Goal: Information Seeking & Learning: Learn about a topic

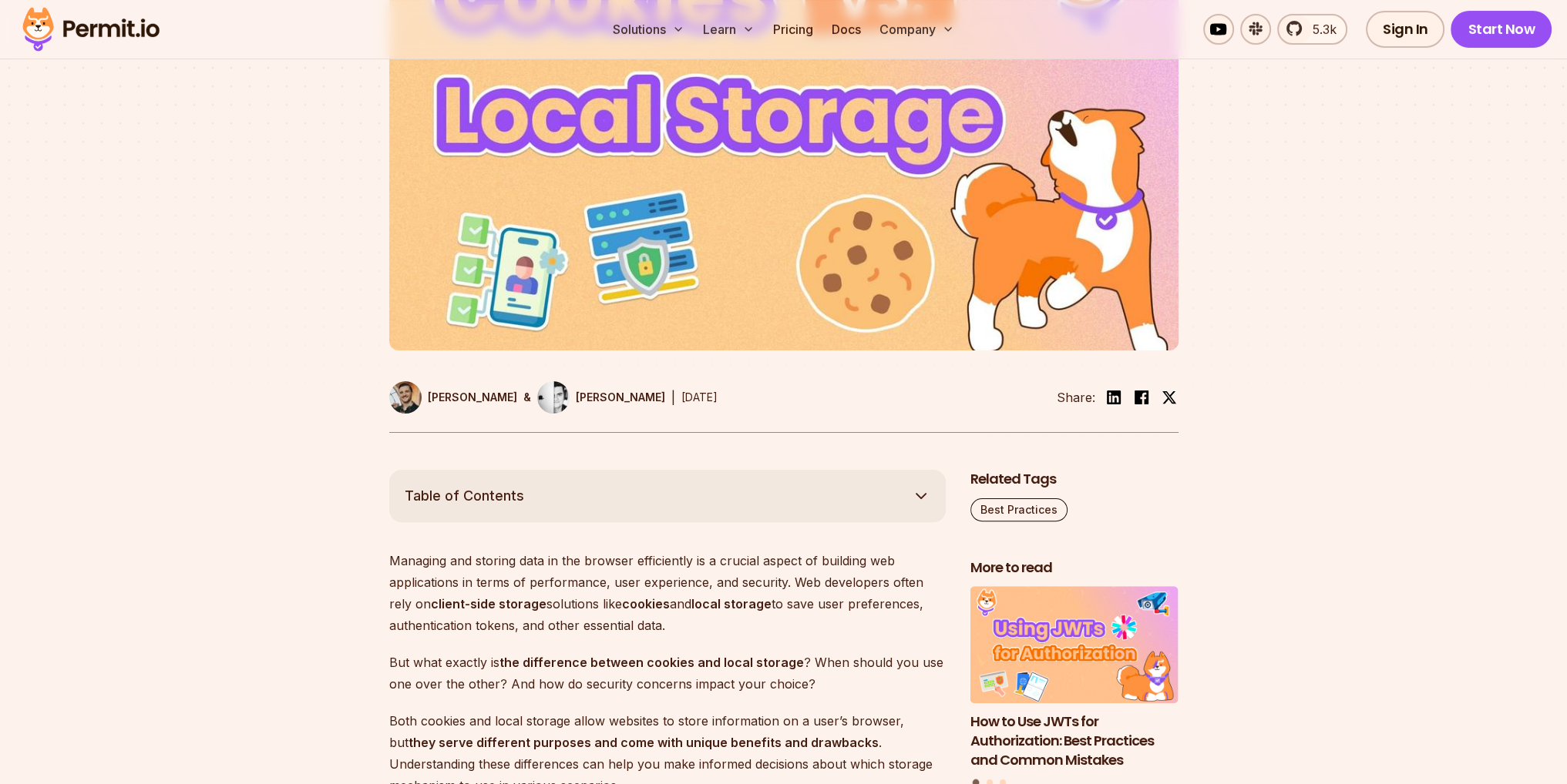
scroll to position [1002, 0]
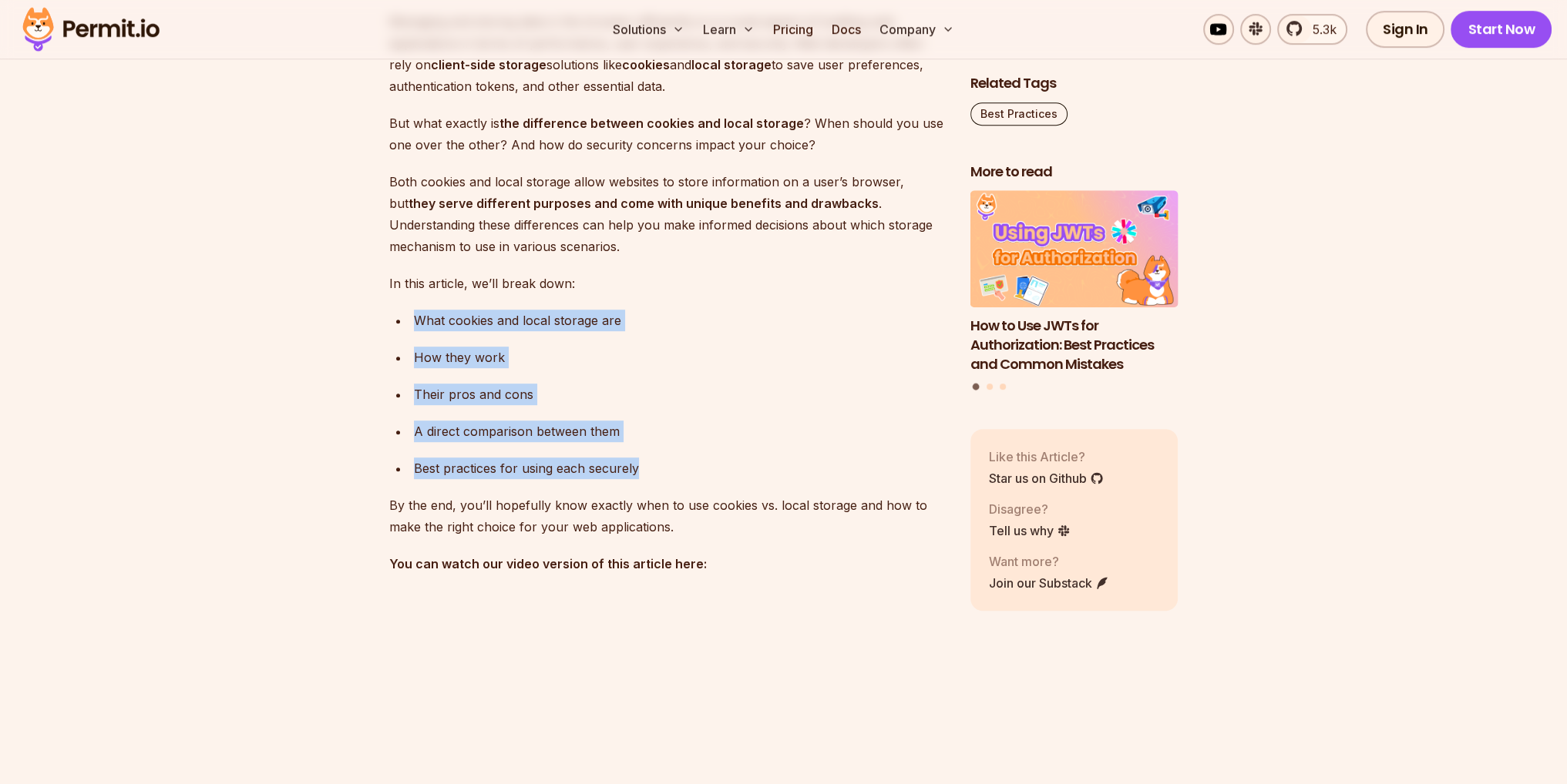
drag, startPoint x: 643, startPoint y: 463, endPoint x: 412, endPoint y: 317, distance: 273.3
click at [412, 317] on ul "What cookies and local storage are How they work Their pros and cons A direct c…" at bounding box center [667, 394] width 556 height 169
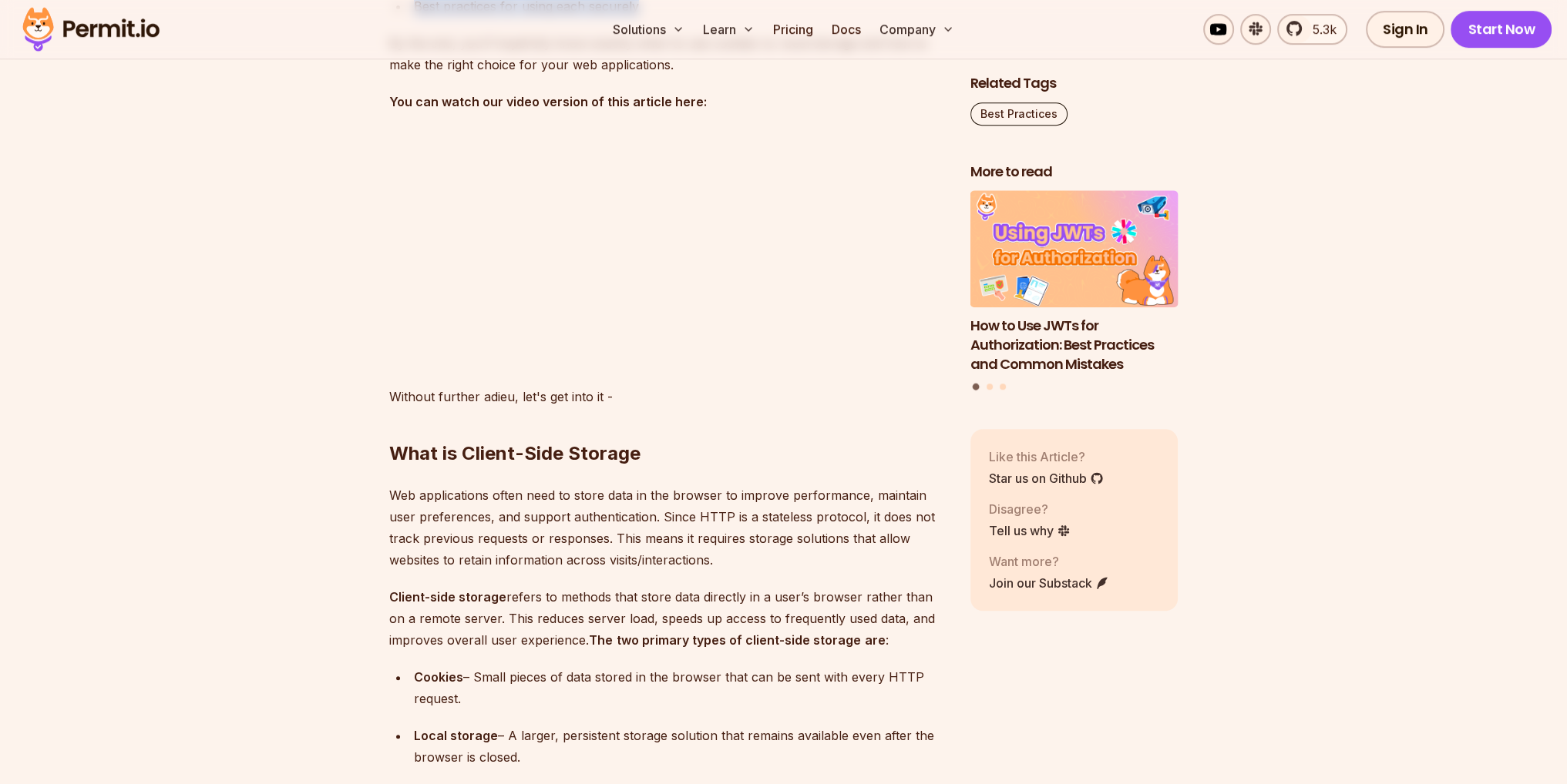
scroll to position [1618, 0]
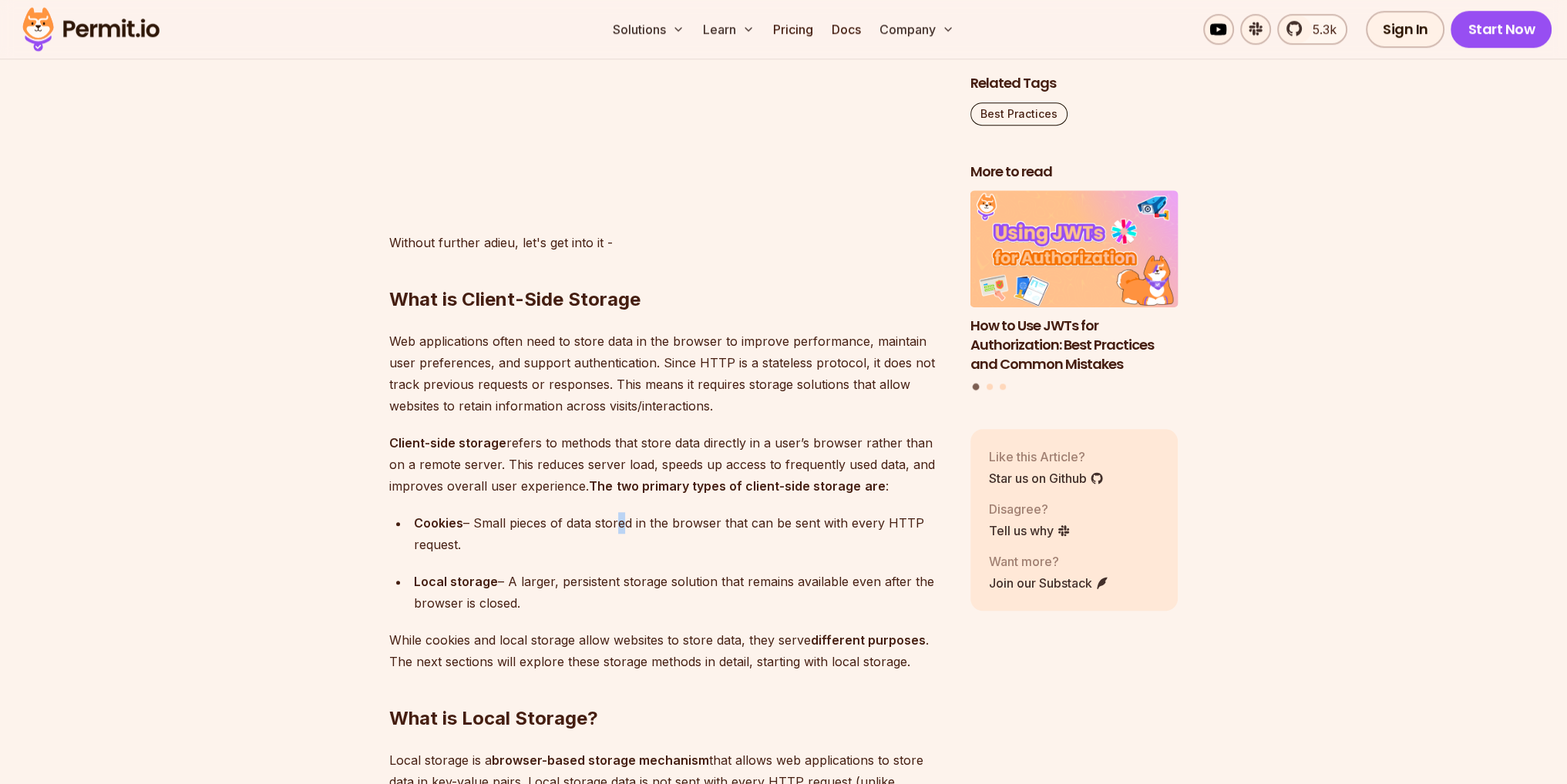
click at [617, 522] on div "Cookies – Small pieces of data stored in the browser that can be sent with ever…" at bounding box center [680, 534] width 532 height 44
click at [614, 525] on div "Cookies – Small pieces of data stored in the browser that can be sent with ever…" at bounding box center [680, 534] width 532 height 44
click at [620, 523] on div "Cookies – Small pieces of data stored in the browser that can be sent with ever…" at bounding box center [680, 534] width 532 height 44
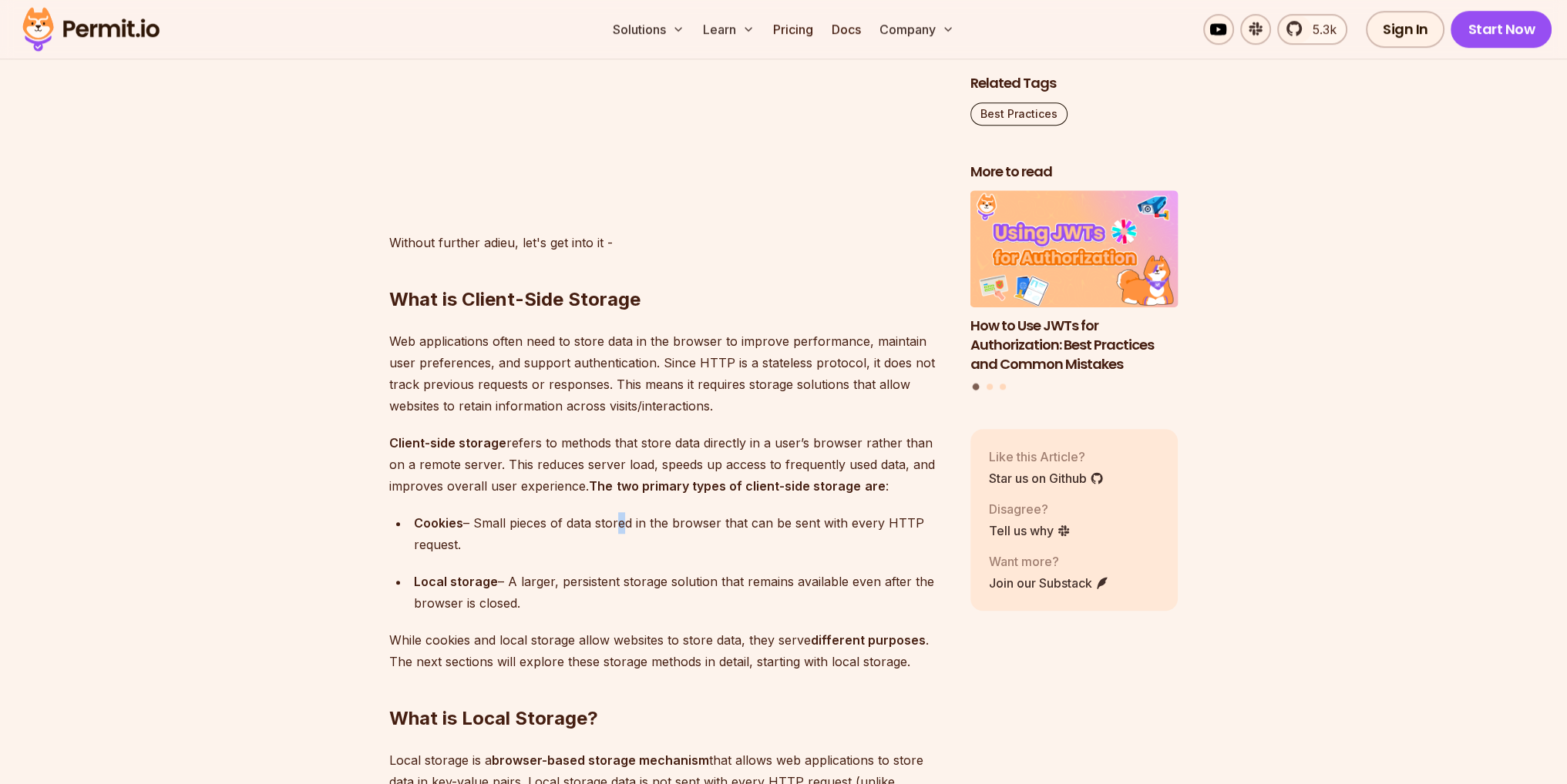
click at [617, 522] on div "Cookies – Small pieces of data stored in the browser that can be sent with ever…" at bounding box center [680, 534] width 532 height 44
drag, startPoint x: 614, startPoint y: 522, endPoint x: 619, endPoint y: 528, distance: 7.8
click at [619, 528] on div "Cookies – Small pieces of data stored in the browser that can be sent with ever…" at bounding box center [680, 534] width 532 height 44
click at [630, 531] on div "Cookies – Small pieces of data stored in the browser that can be sent with ever…" at bounding box center [680, 534] width 532 height 44
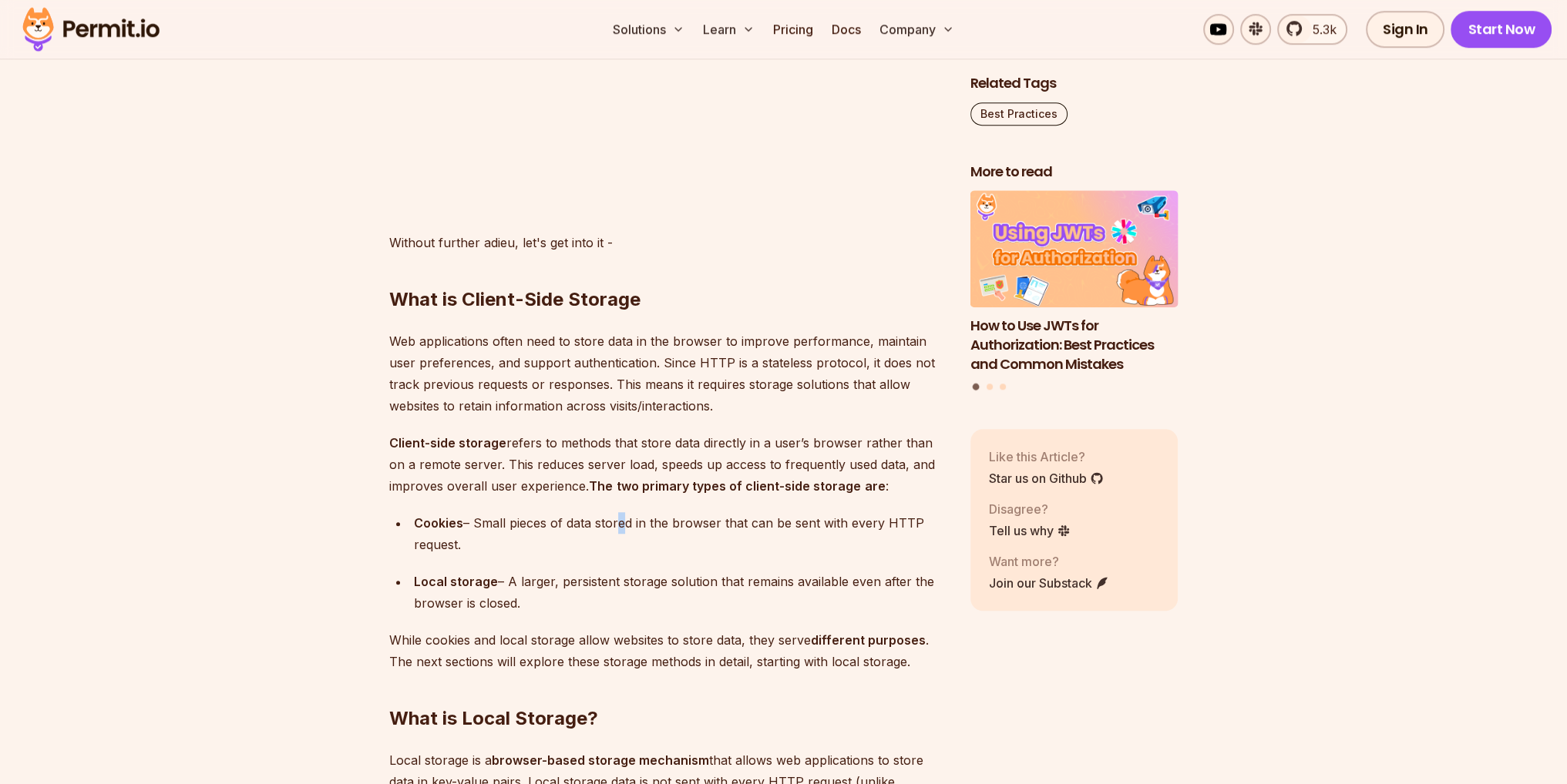
click at [618, 525] on div "Cookies – Small pieces of data stored in the browser that can be sent with ever…" at bounding box center [680, 534] width 532 height 44
click at [618, 528] on div "Cookies – Small pieces of data stored in the browser that can be sent with ever…" at bounding box center [680, 534] width 532 height 44
click at [614, 527] on div "Cookies – Small pieces of data stored in the browser that can be sent with ever…" at bounding box center [680, 534] width 532 height 44
click at [613, 522] on div "Cookies – Small pieces of data stored in the browser that can be sent with ever…" at bounding box center [680, 534] width 532 height 44
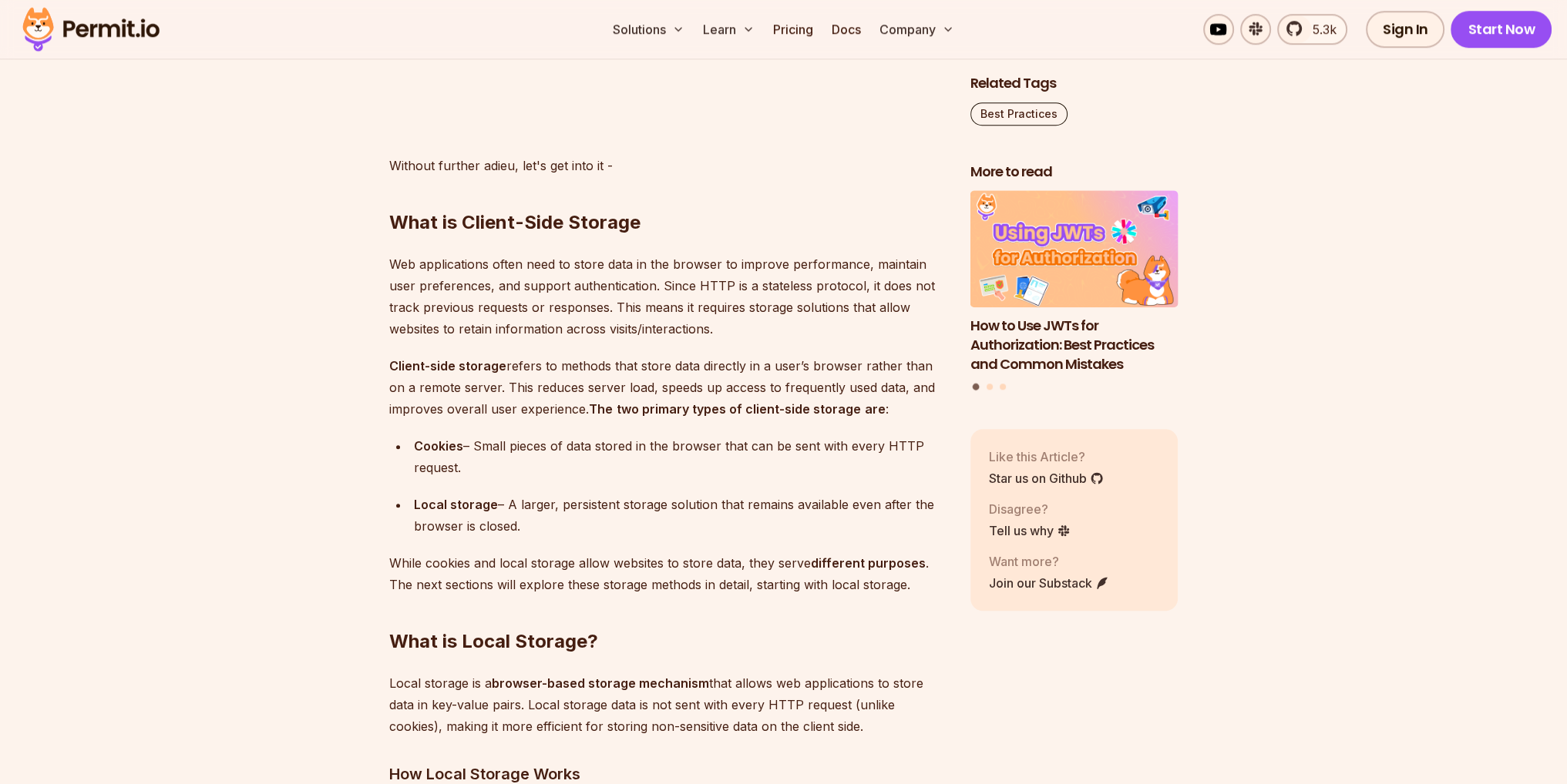
scroll to position [1772, 0]
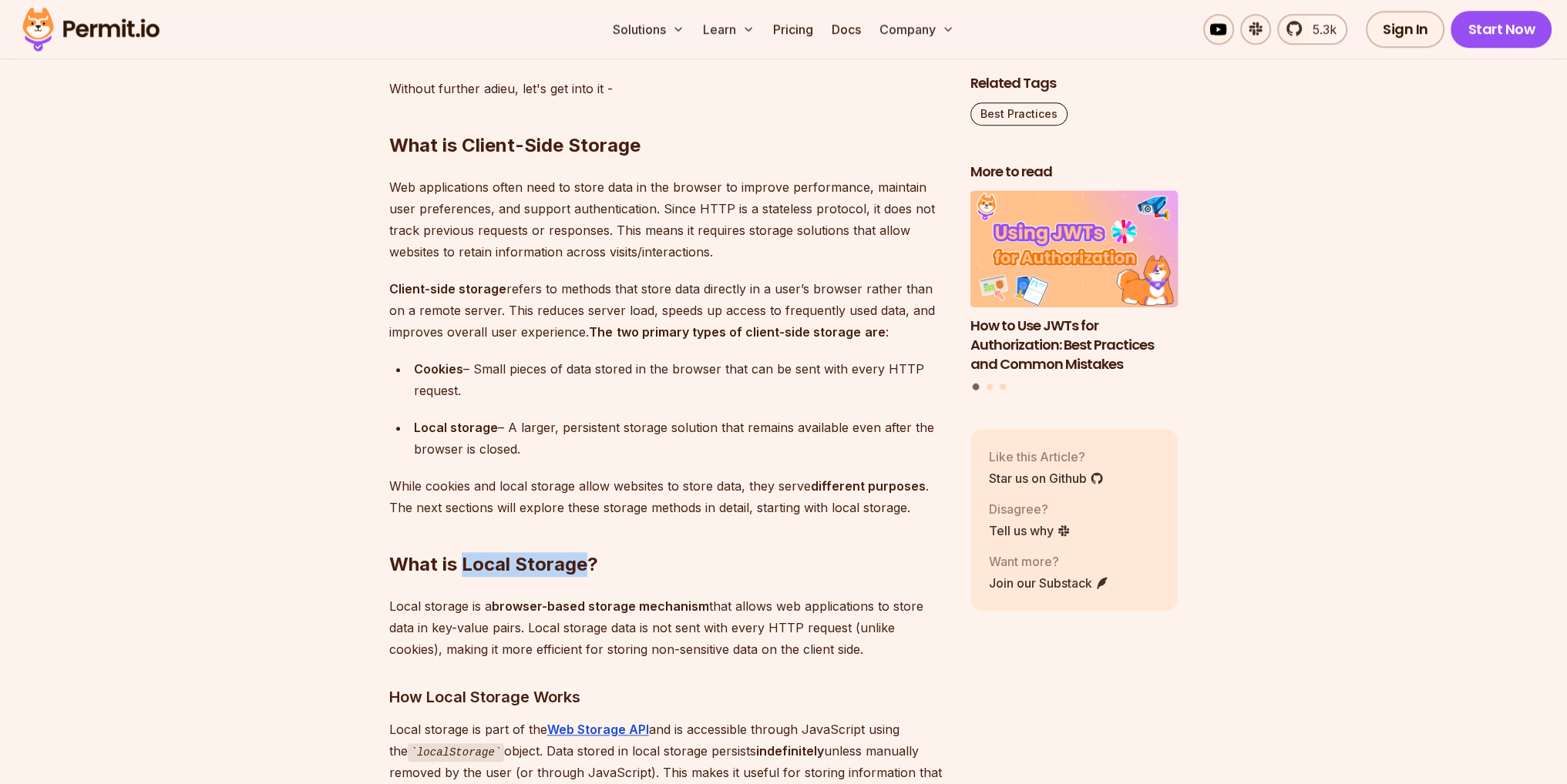
drag, startPoint x: 584, startPoint y: 565, endPoint x: 460, endPoint y: 573, distance: 124.3
click at [460, 573] on h2 "What is Local Storage?" at bounding box center [667, 533] width 556 height 86
click at [562, 572] on h2 "What is Local Storage?" at bounding box center [667, 533] width 556 height 86
click at [583, 561] on h2 "What is Local Storage?" at bounding box center [667, 533] width 556 height 86
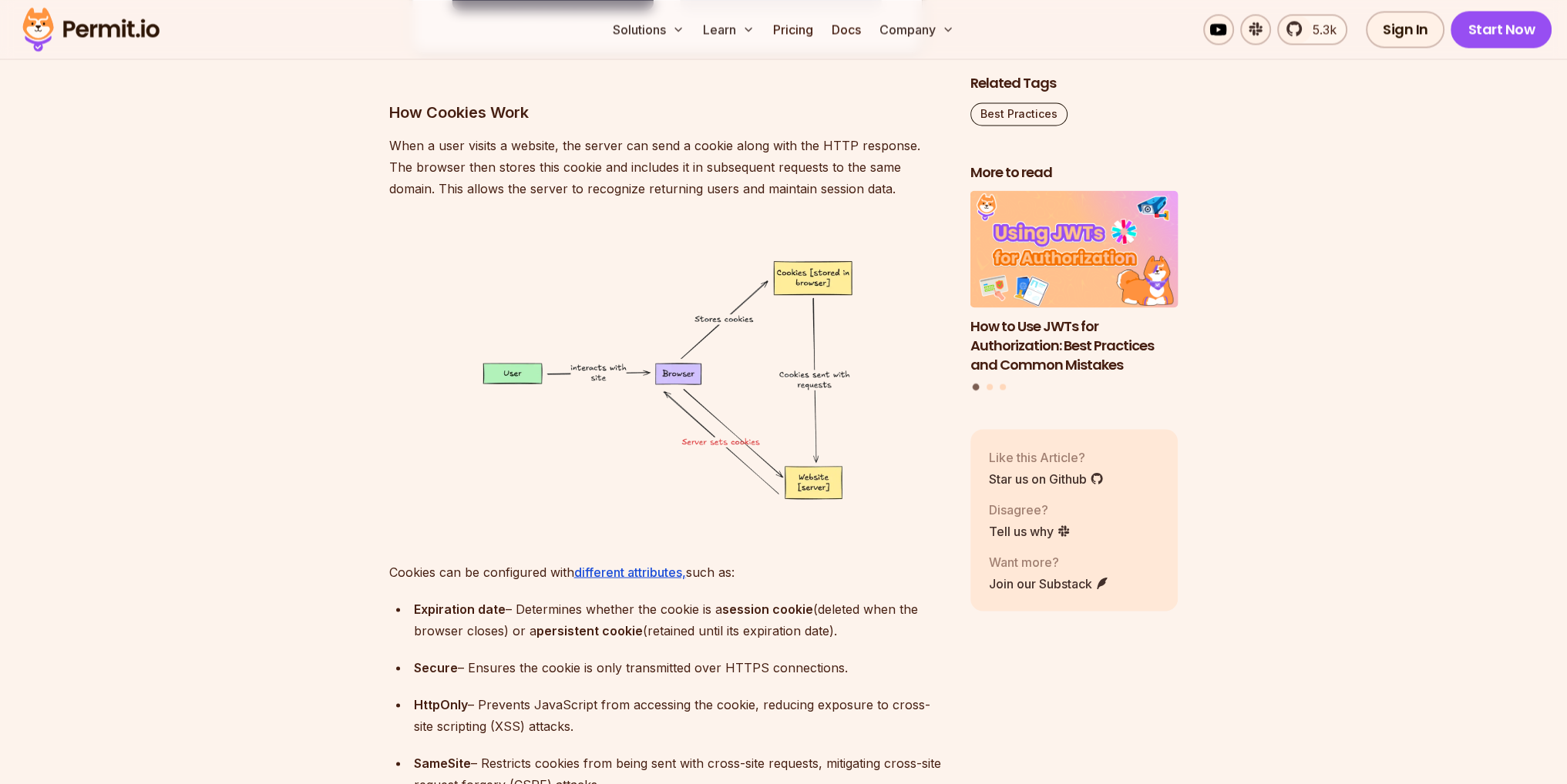
scroll to position [4007, 0]
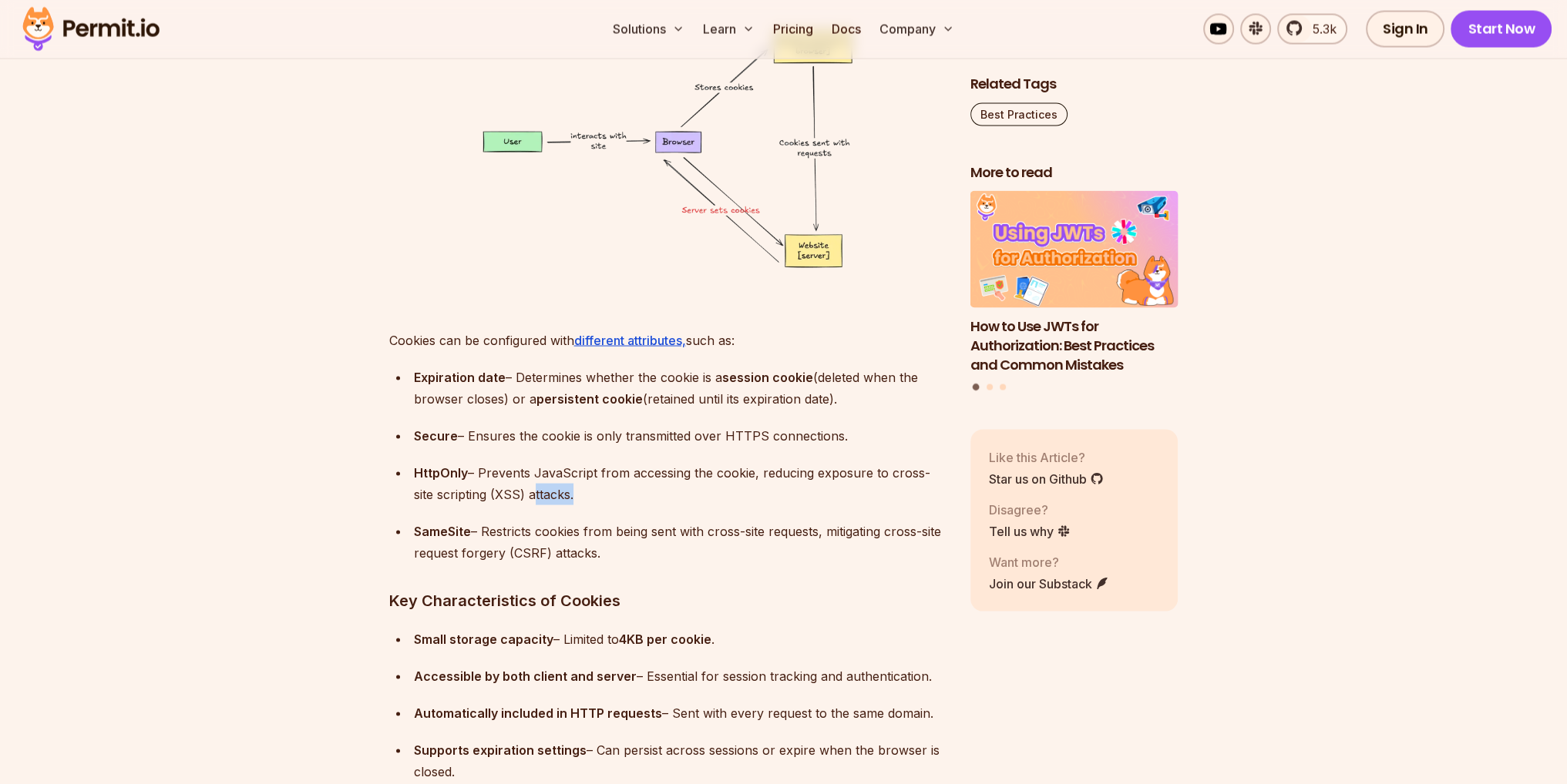
drag, startPoint x: 570, startPoint y: 497, endPoint x: 531, endPoint y: 500, distance: 39.1
click at [531, 500] on div "HttpOnly – Prevents JavaScript from accessing the cookie, reducing exposure to …" at bounding box center [680, 484] width 532 height 44
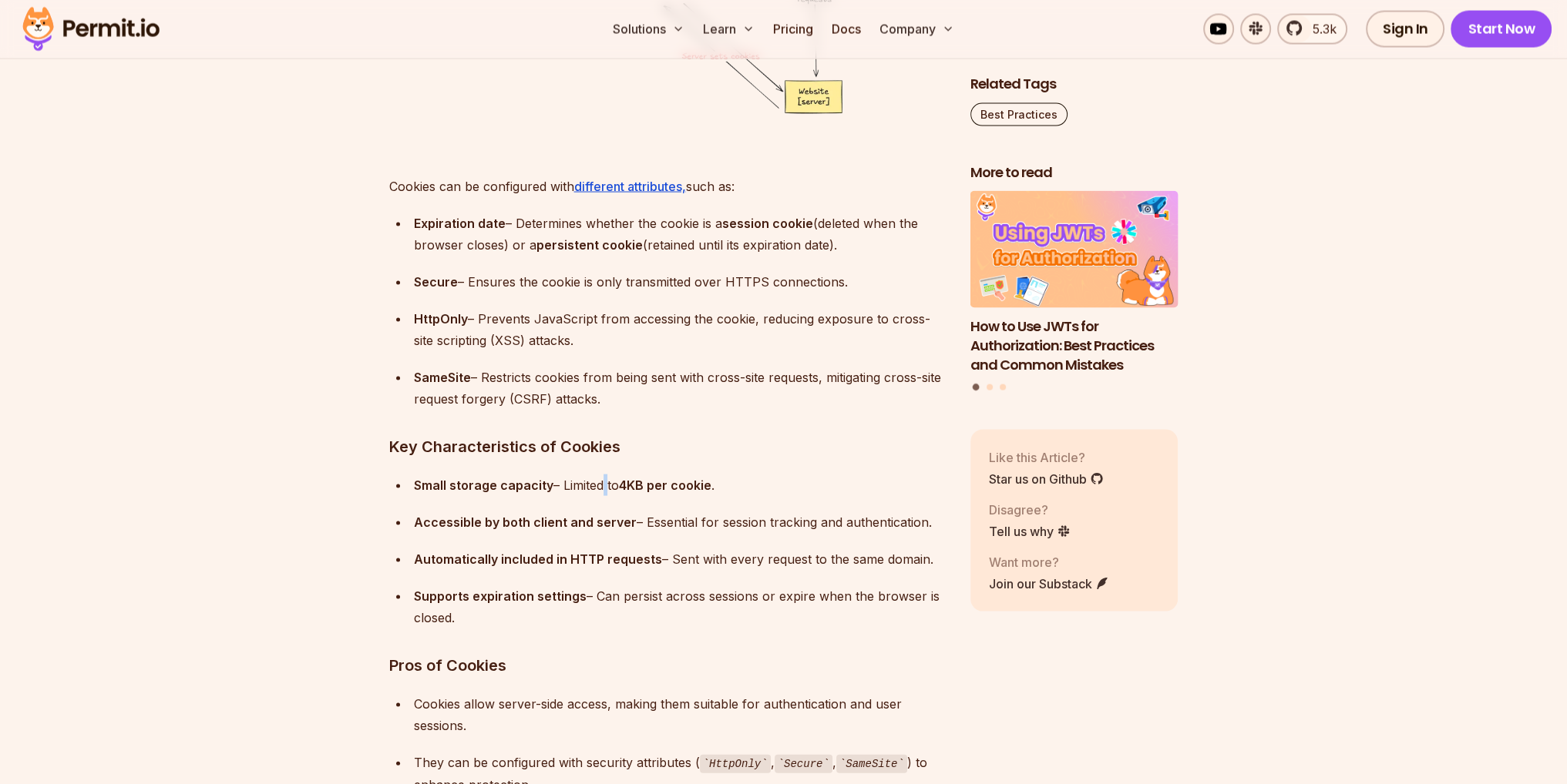
click at [601, 492] on div "Small storage capacity – Limited to 4KB per cookie ." at bounding box center [680, 485] width 532 height 22
click at [615, 523] on strong "Accessible by both client and server" at bounding box center [525, 522] width 222 height 15
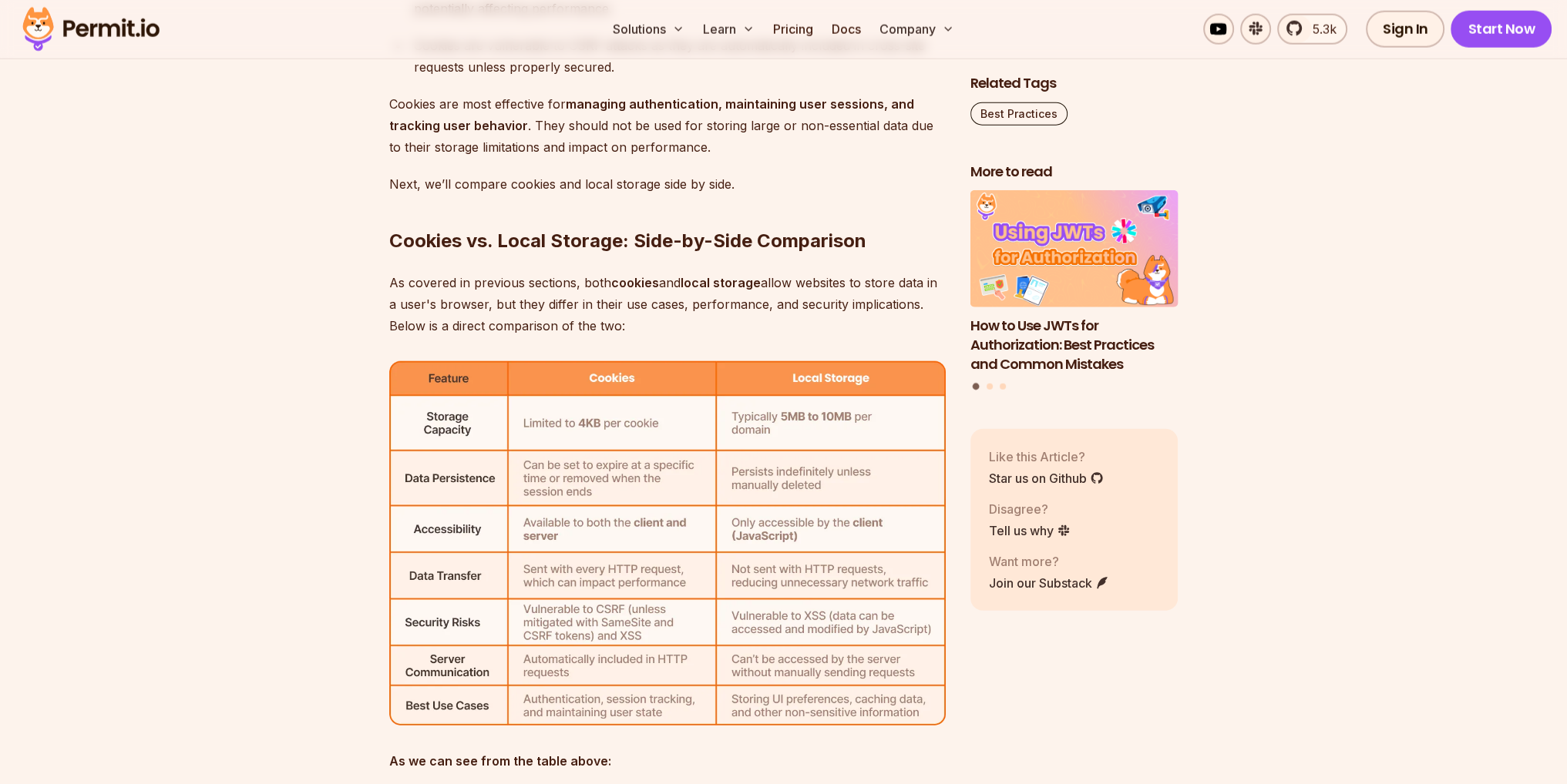
scroll to position [5317, 0]
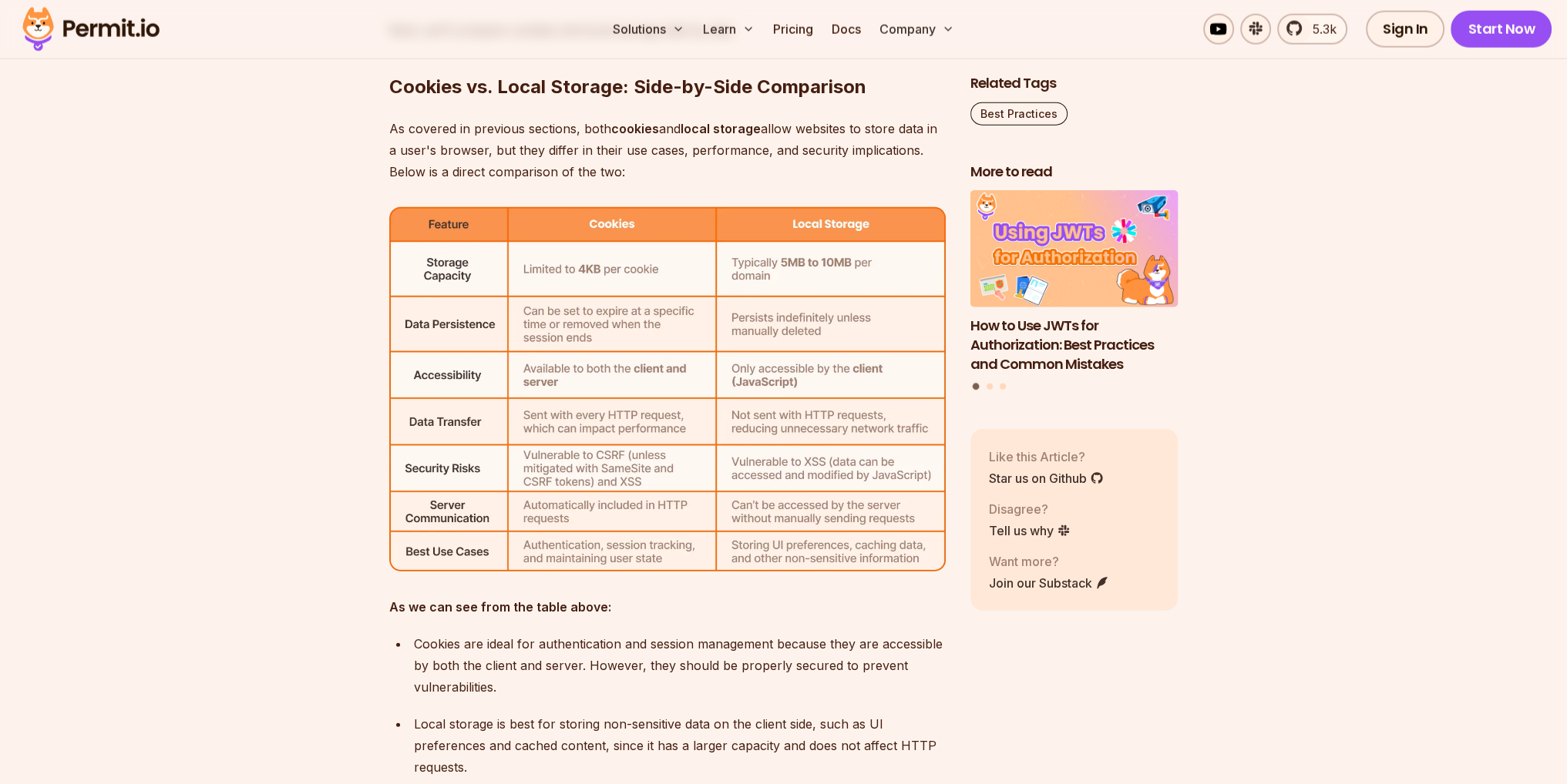
drag, startPoint x: 956, startPoint y: 577, endPoint x: 618, endPoint y: 613, distance: 339.9
click at [618, 613] on div "Table of Contents Managing and storing data in the browser efficiently is a cru…" at bounding box center [784, 172] width 789 height 9114
drag, startPoint x: 618, startPoint y: 613, endPoint x: 635, endPoint y: 611, distance: 17.1
click at [635, 611] on p "As we can see from the table above:" at bounding box center [667, 607] width 556 height 22
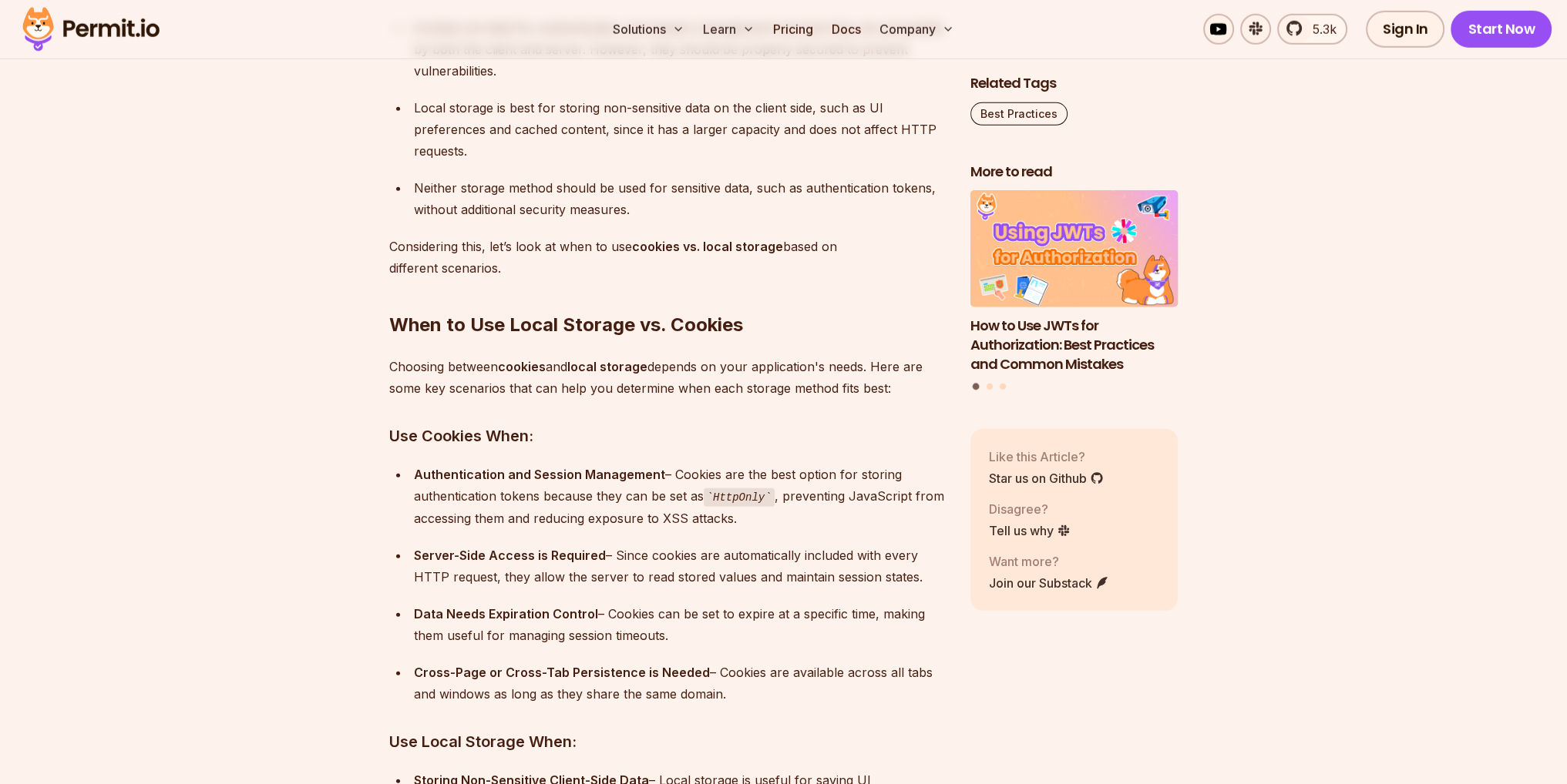
scroll to position [6010, 0]
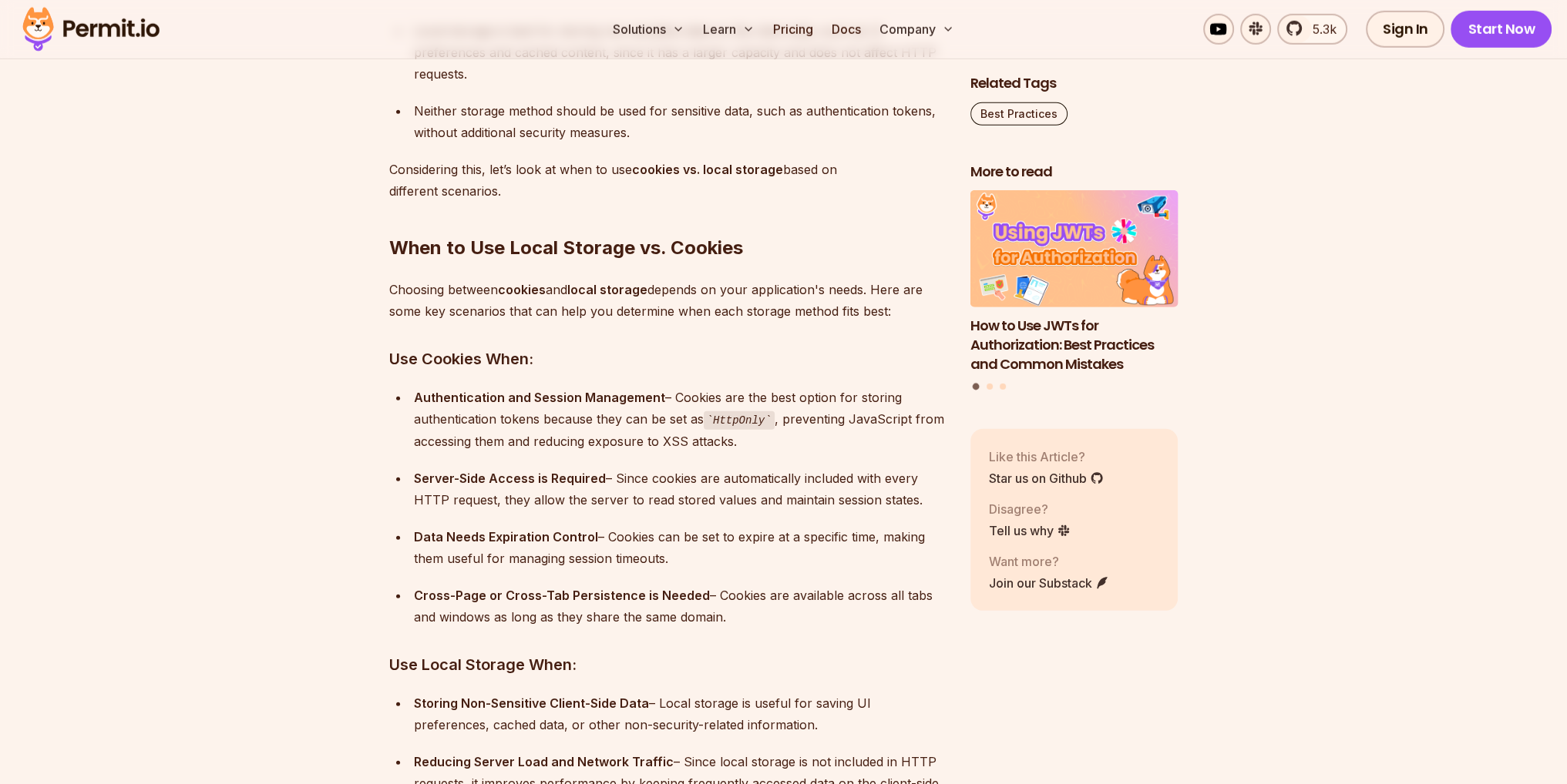
drag, startPoint x: 382, startPoint y: 389, endPoint x: 728, endPoint y: 614, distance: 412.7
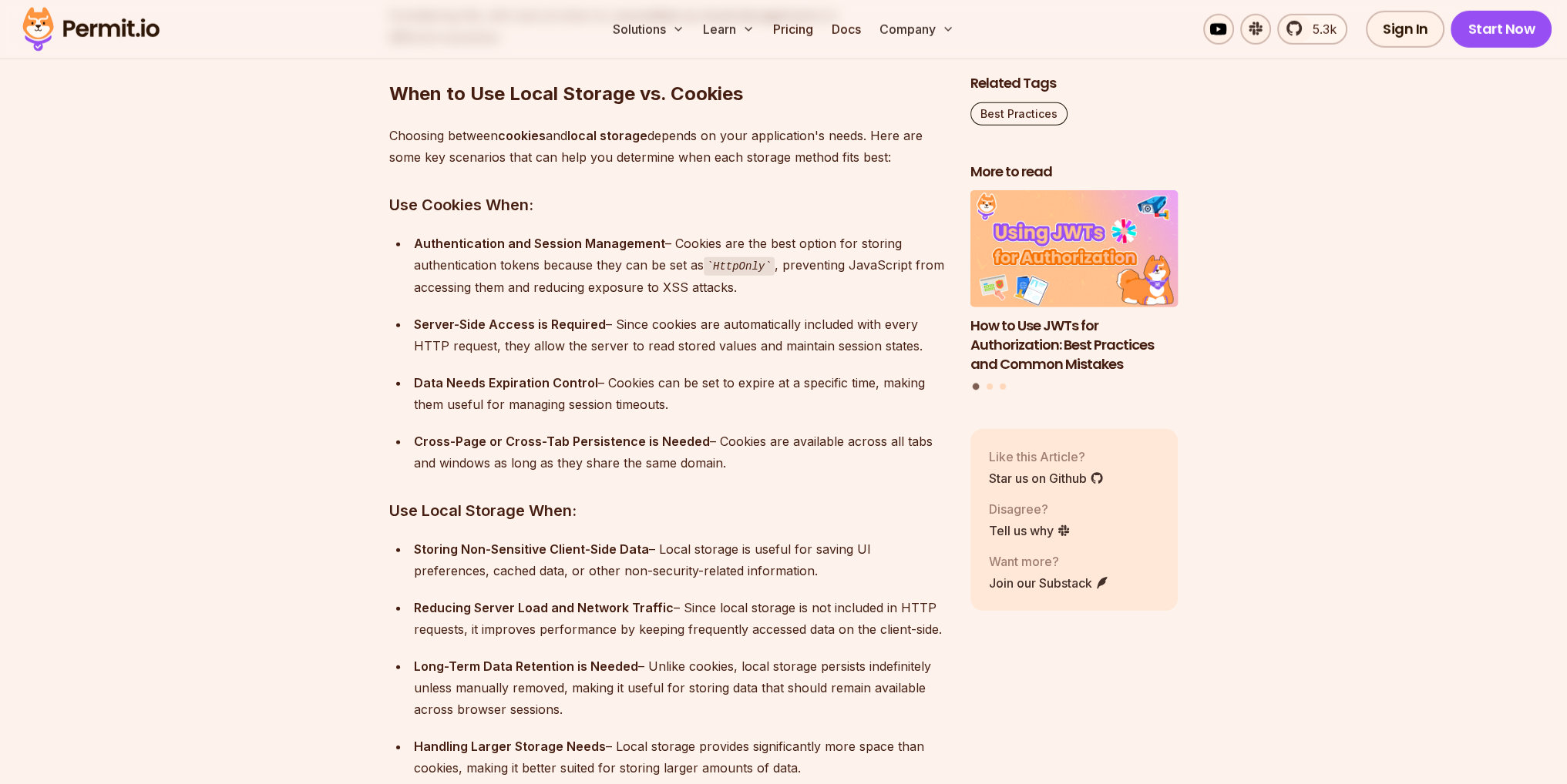
scroll to position [6241, 0]
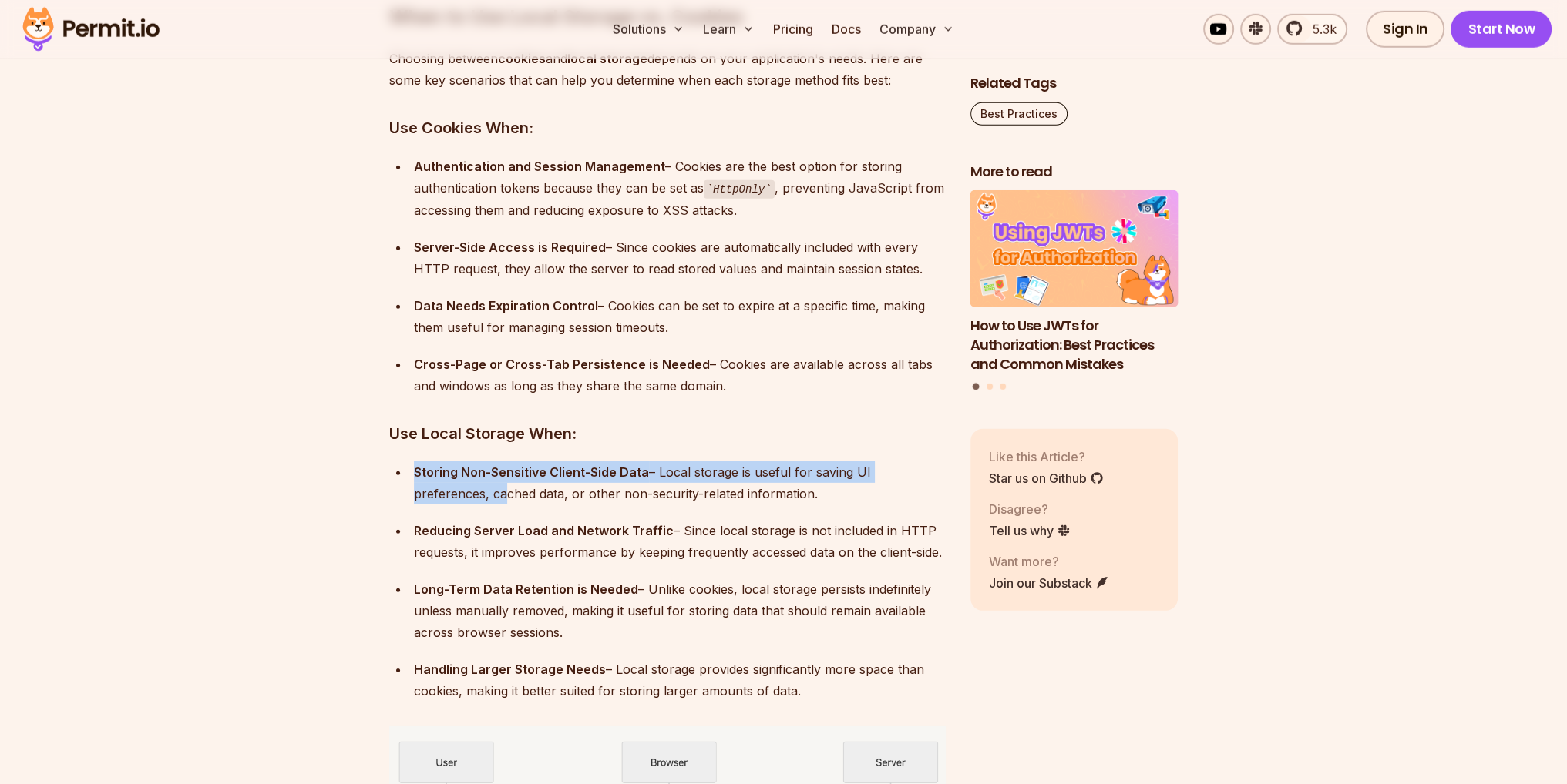
drag, startPoint x: 420, startPoint y: 457, endPoint x: 415, endPoint y: 487, distance: 30.4
click at [415, 484] on div "Storing Non-Sensitive Client-Side Data – Local storage is useful for saving UI …" at bounding box center [680, 483] width 532 height 44
drag, startPoint x: 414, startPoint y: 469, endPoint x: 835, endPoint y: 680, distance: 470.9
click at [831, 683] on ul "Storing Non-Sensitive Client-Side Data – Local storage is useful for saving UI …" at bounding box center [667, 582] width 556 height 240
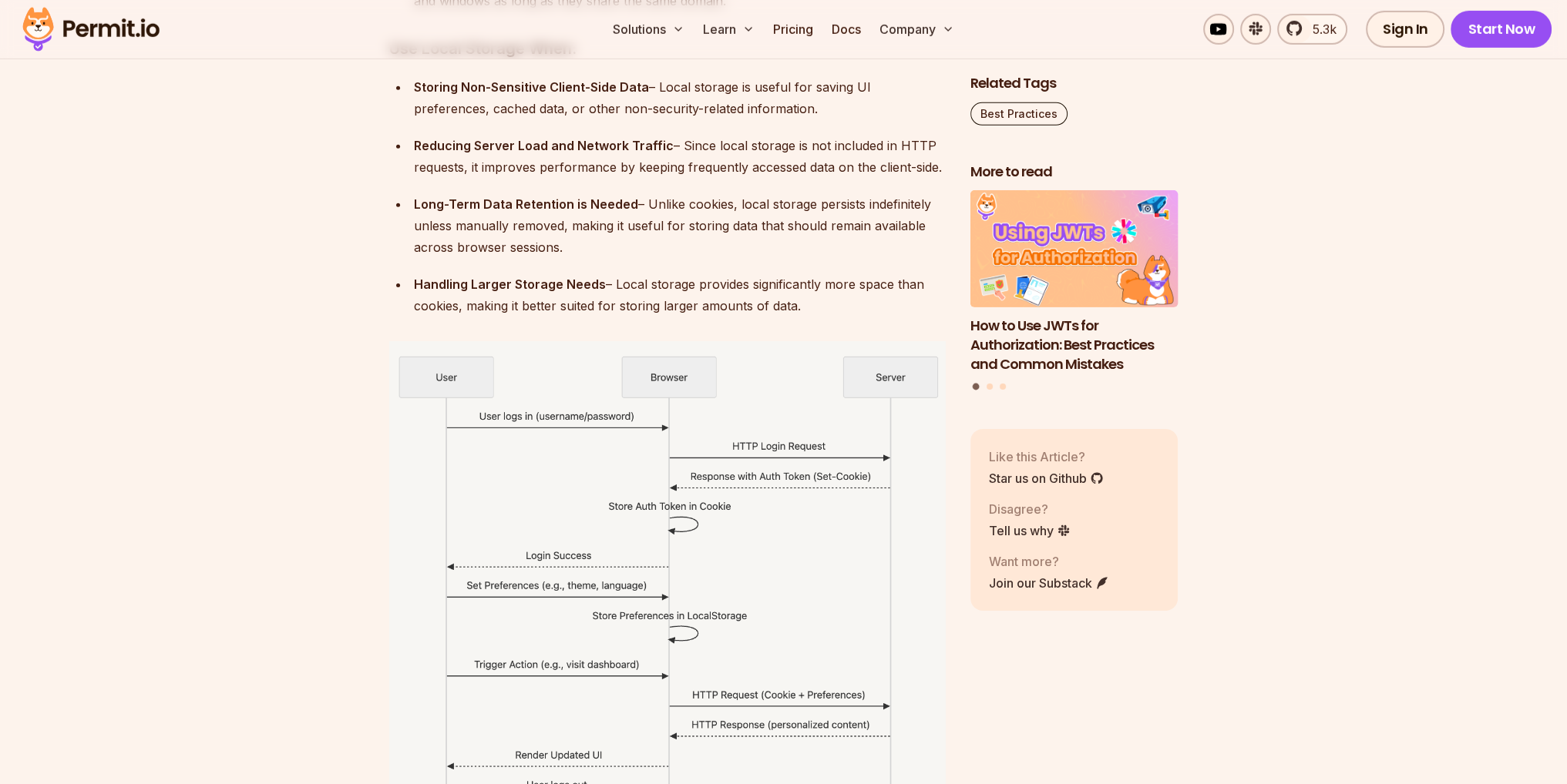
scroll to position [6703, 0]
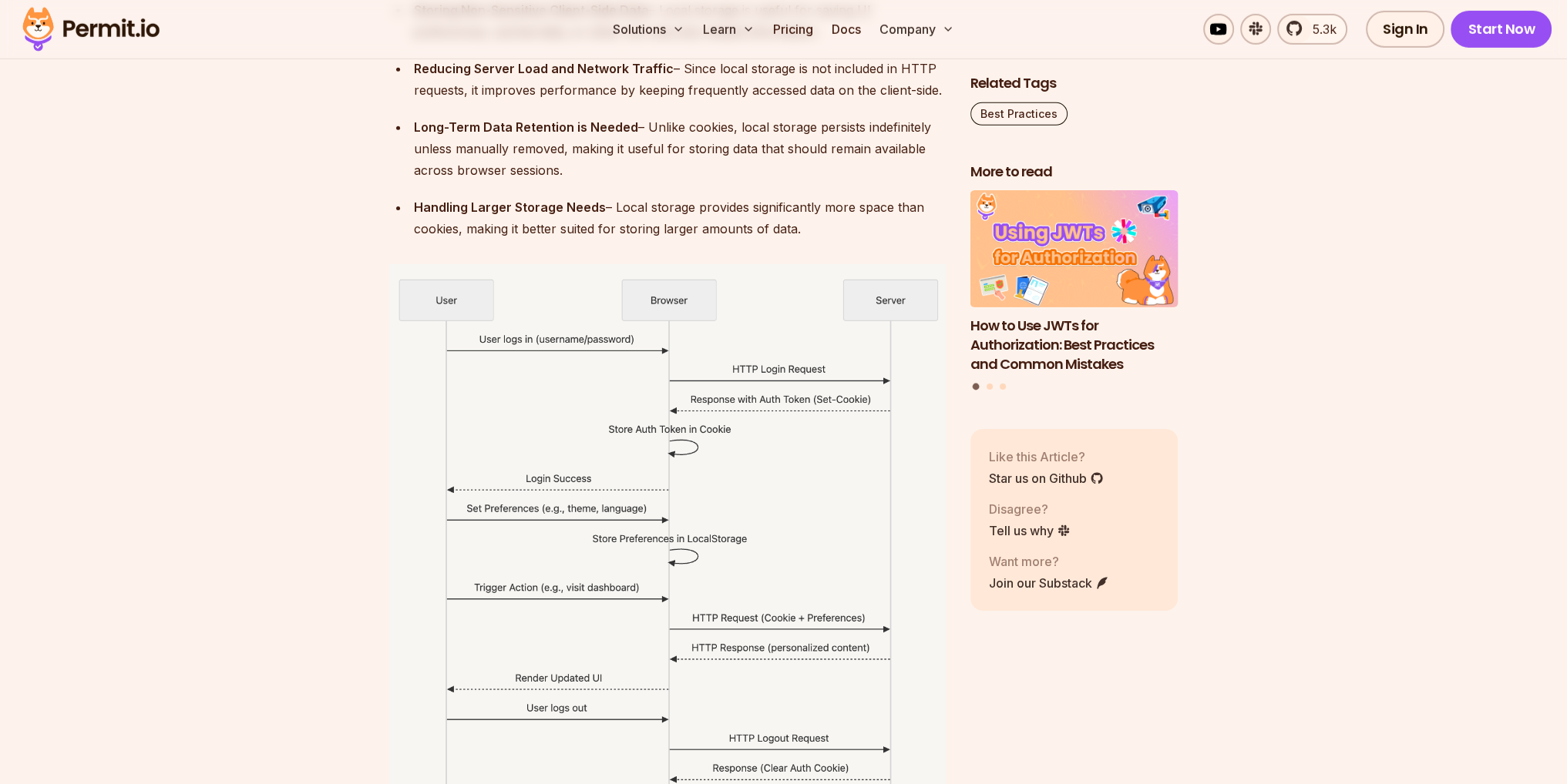
click at [826, 231] on div "Handling Larger Storage Needs – Local storage provides significantly more space…" at bounding box center [680, 218] width 532 height 44
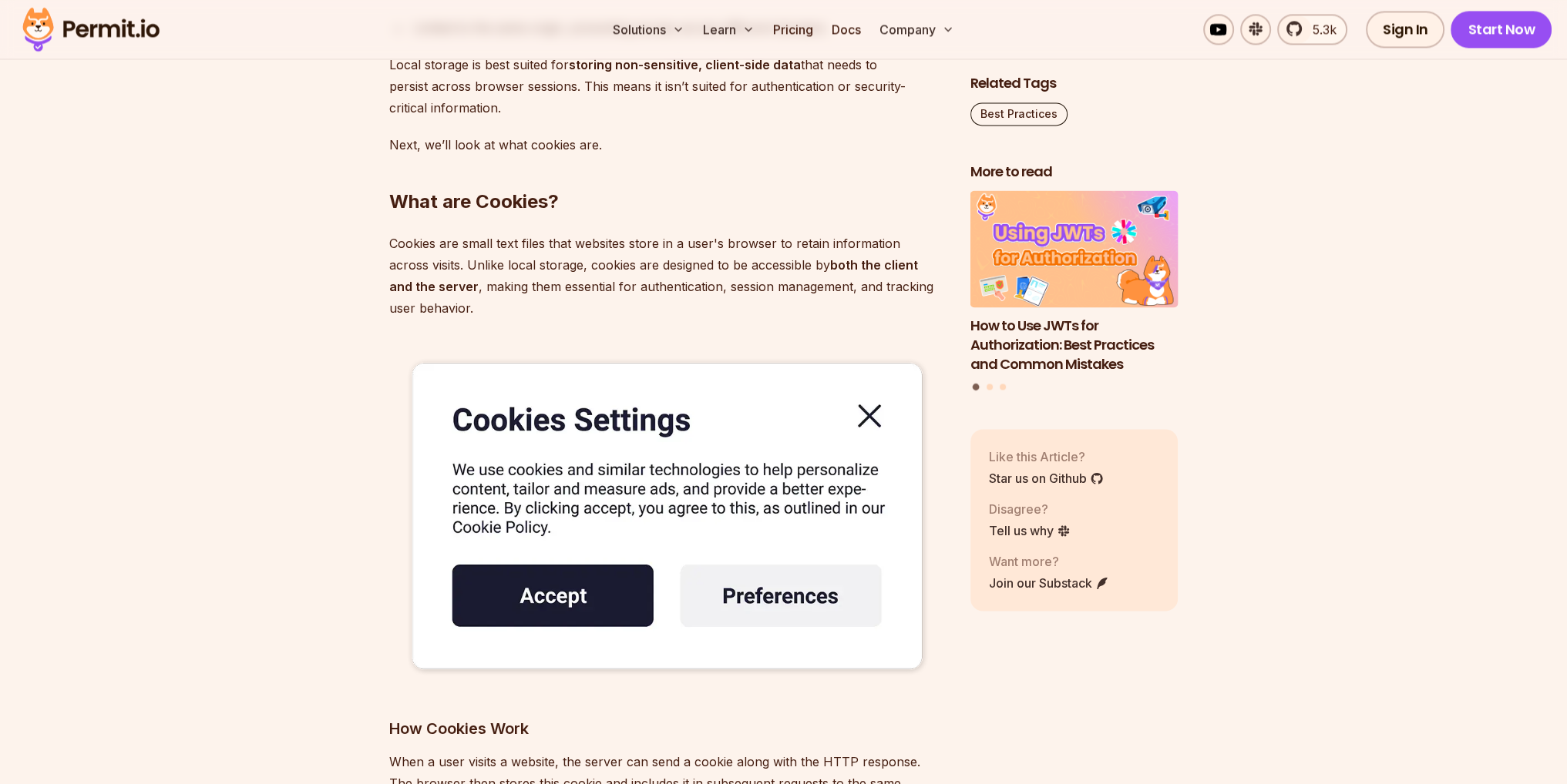
scroll to position [3082, 0]
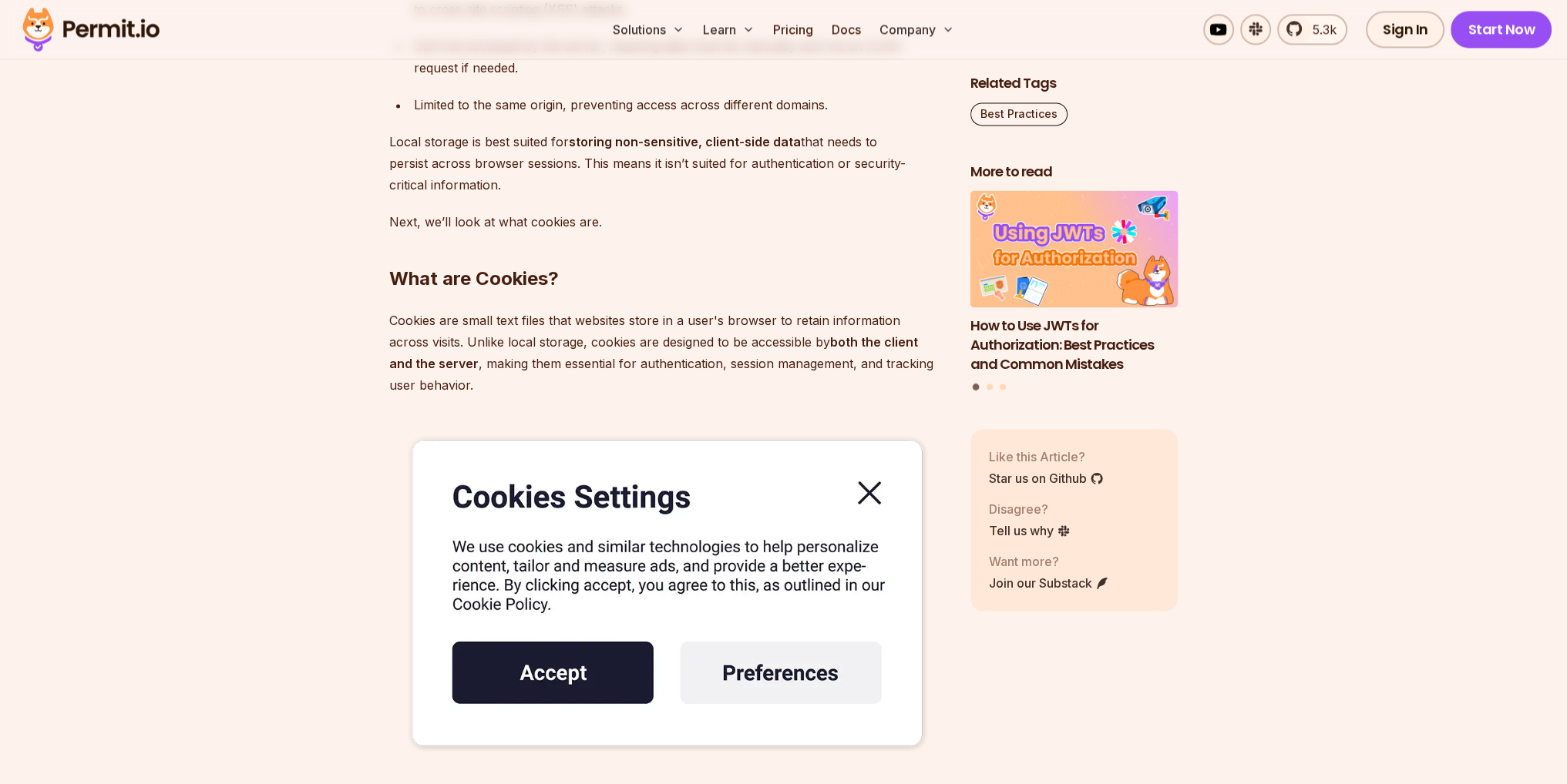
click at [868, 490] on img at bounding box center [667, 594] width 556 height 347
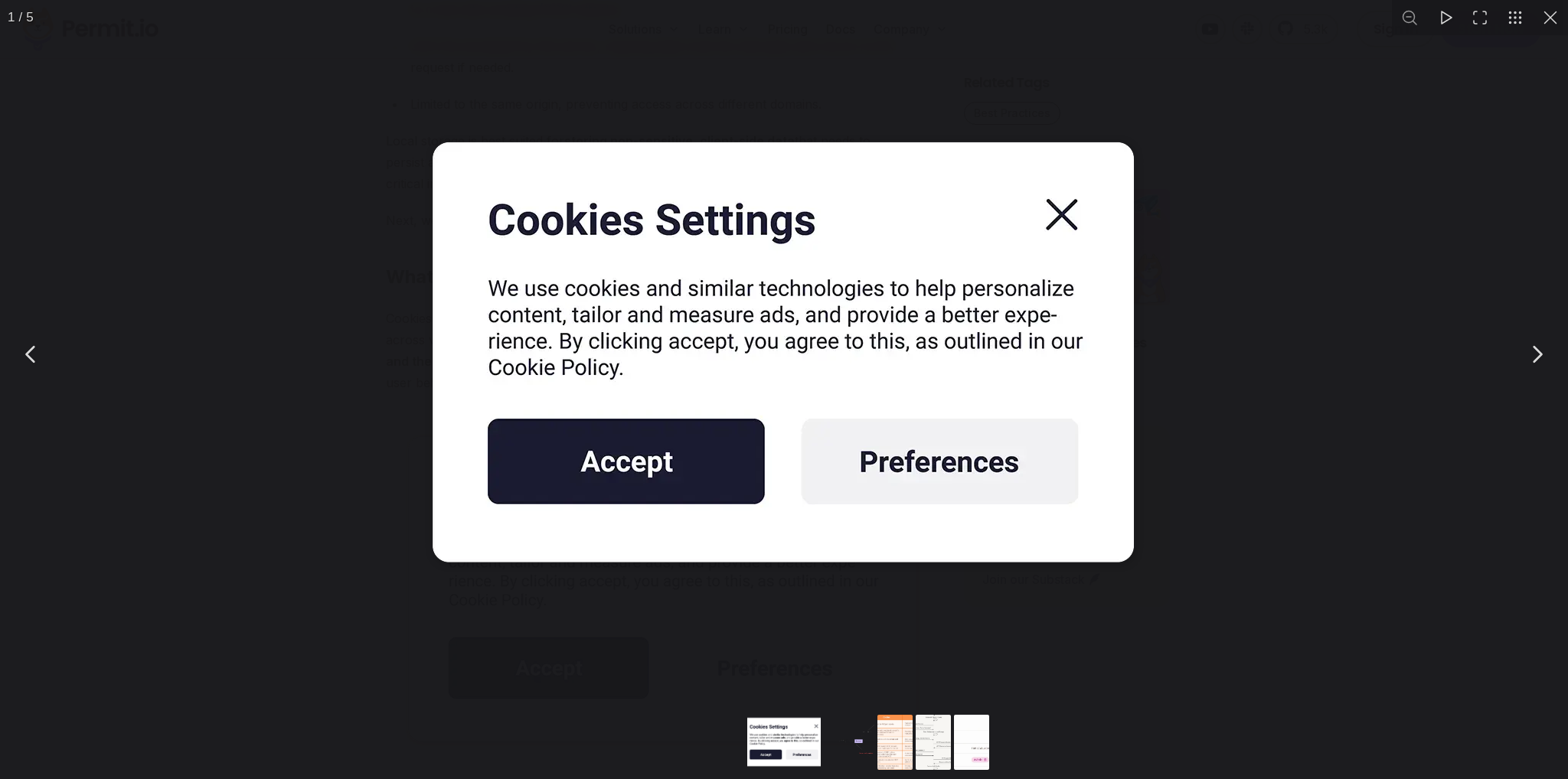
click at [1295, 188] on div "You can close this modal content with the ESC key" at bounding box center [784, 354] width 1568 height 709
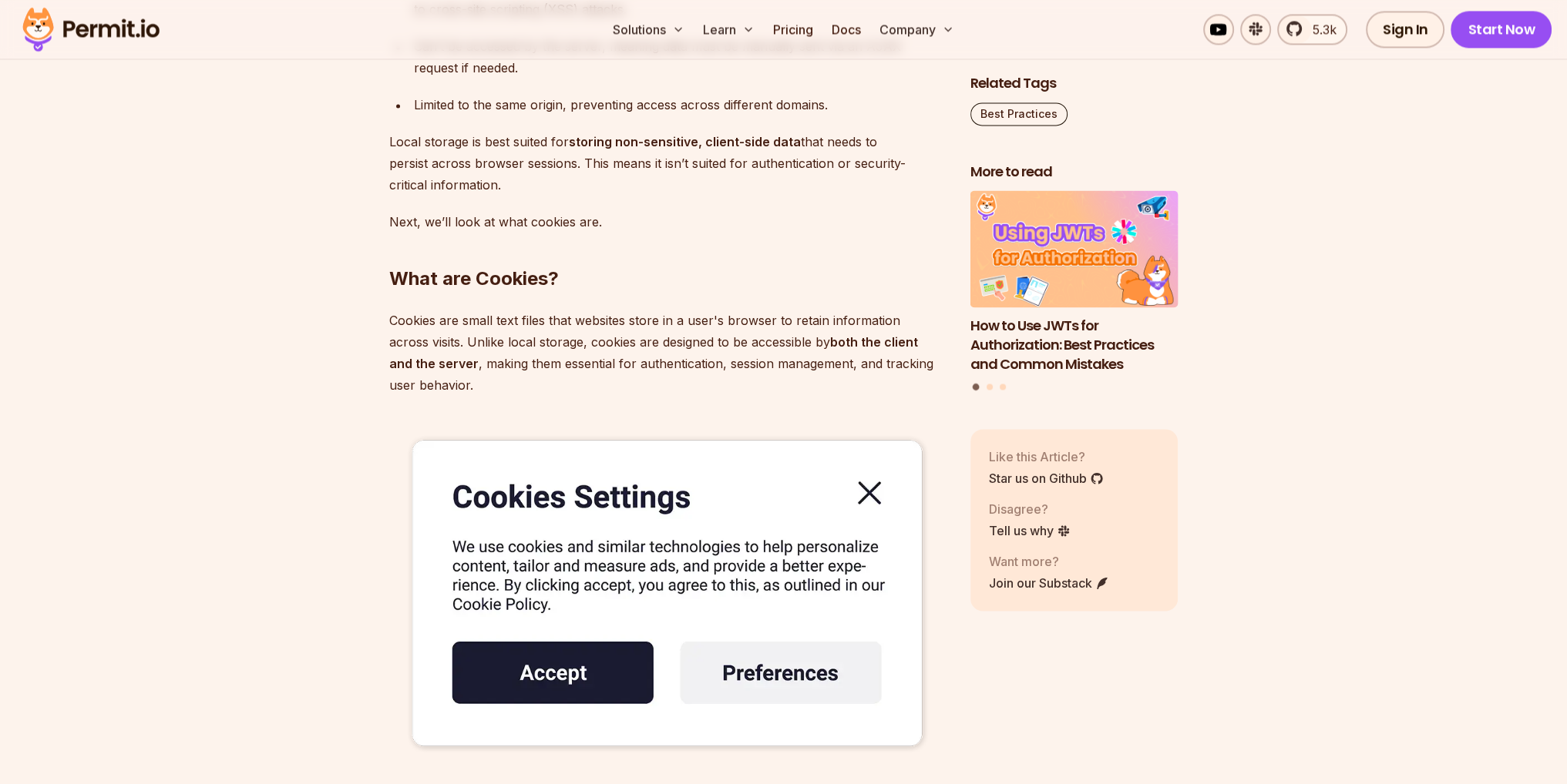
drag, startPoint x: 408, startPoint y: 322, endPoint x: 487, endPoint y: 397, distance: 108.9
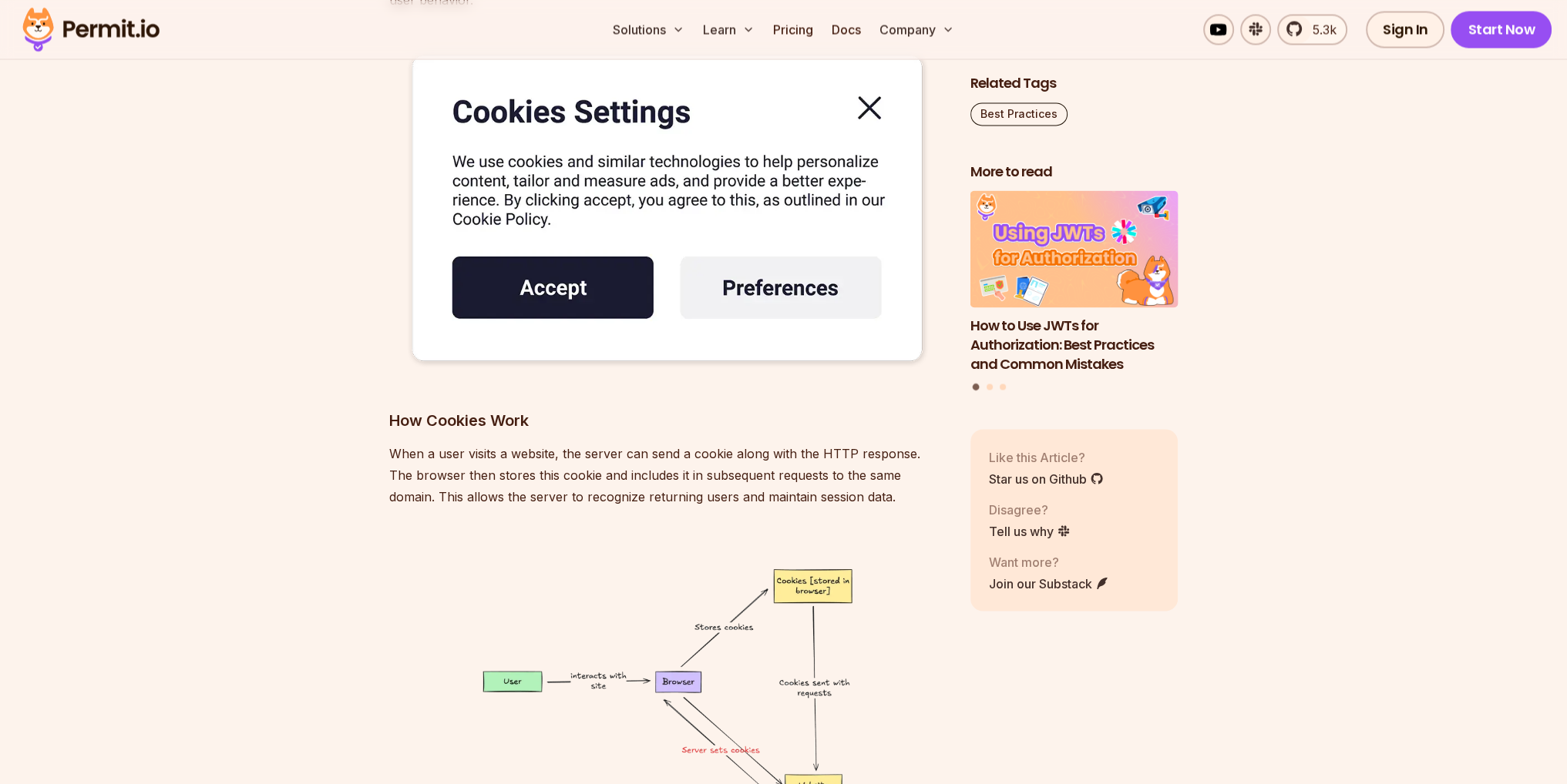
scroll to position [3699, 0]
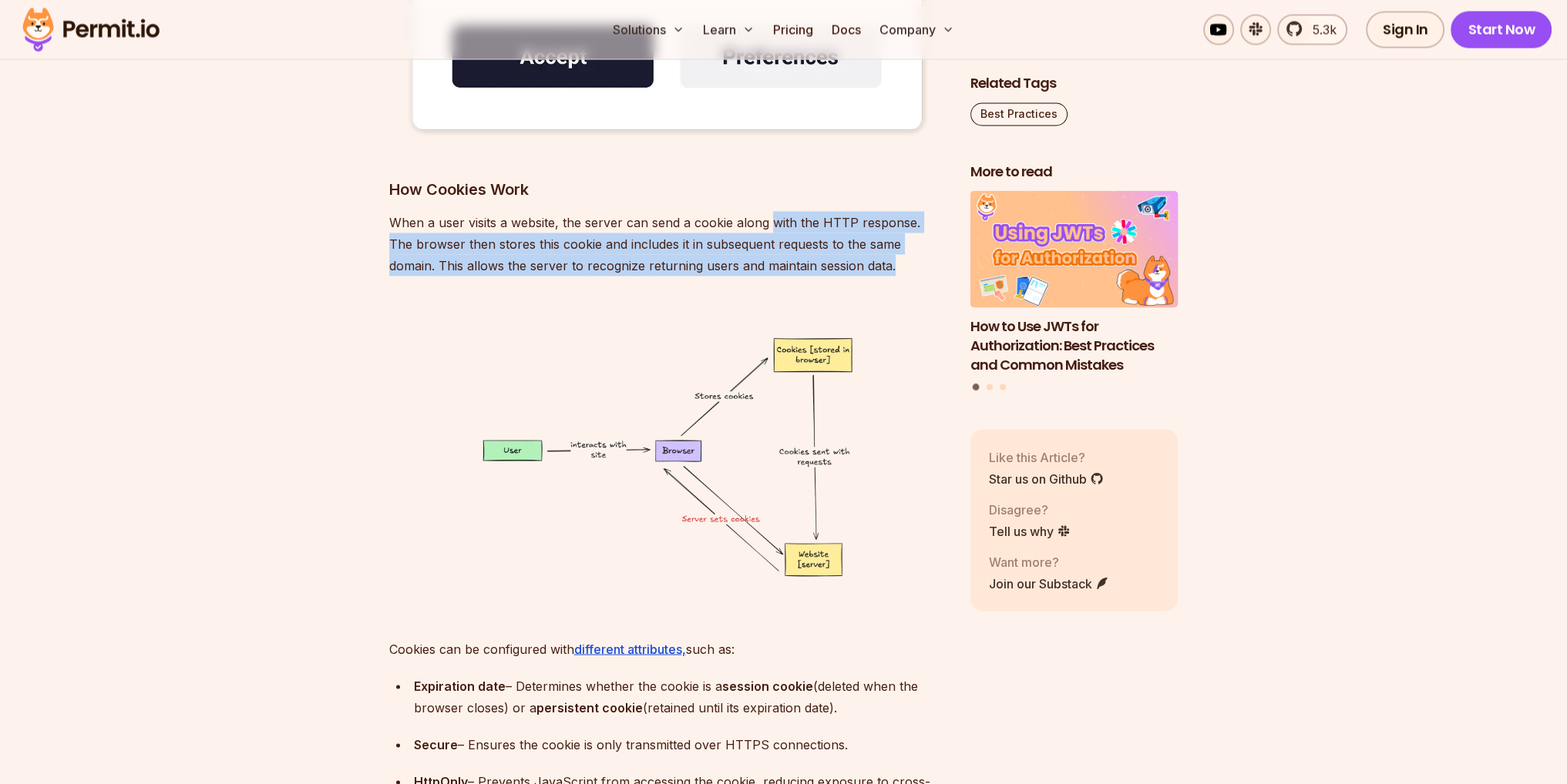
drag, startPoint x: 773, startPoint y: 220, endPoint x: 848, endPoint y: 260, distance: 85.0
click at [848, 260] on p "When a user visits a website, the server can send a cookie along with the HTTP …" at bounding box center [667, 243] width 556 height 64
click at [848, 262] on p "When a user visits a website, the server can send a cookie along with the HTTP …" at bounding box center [667, 243] width 556 height 64
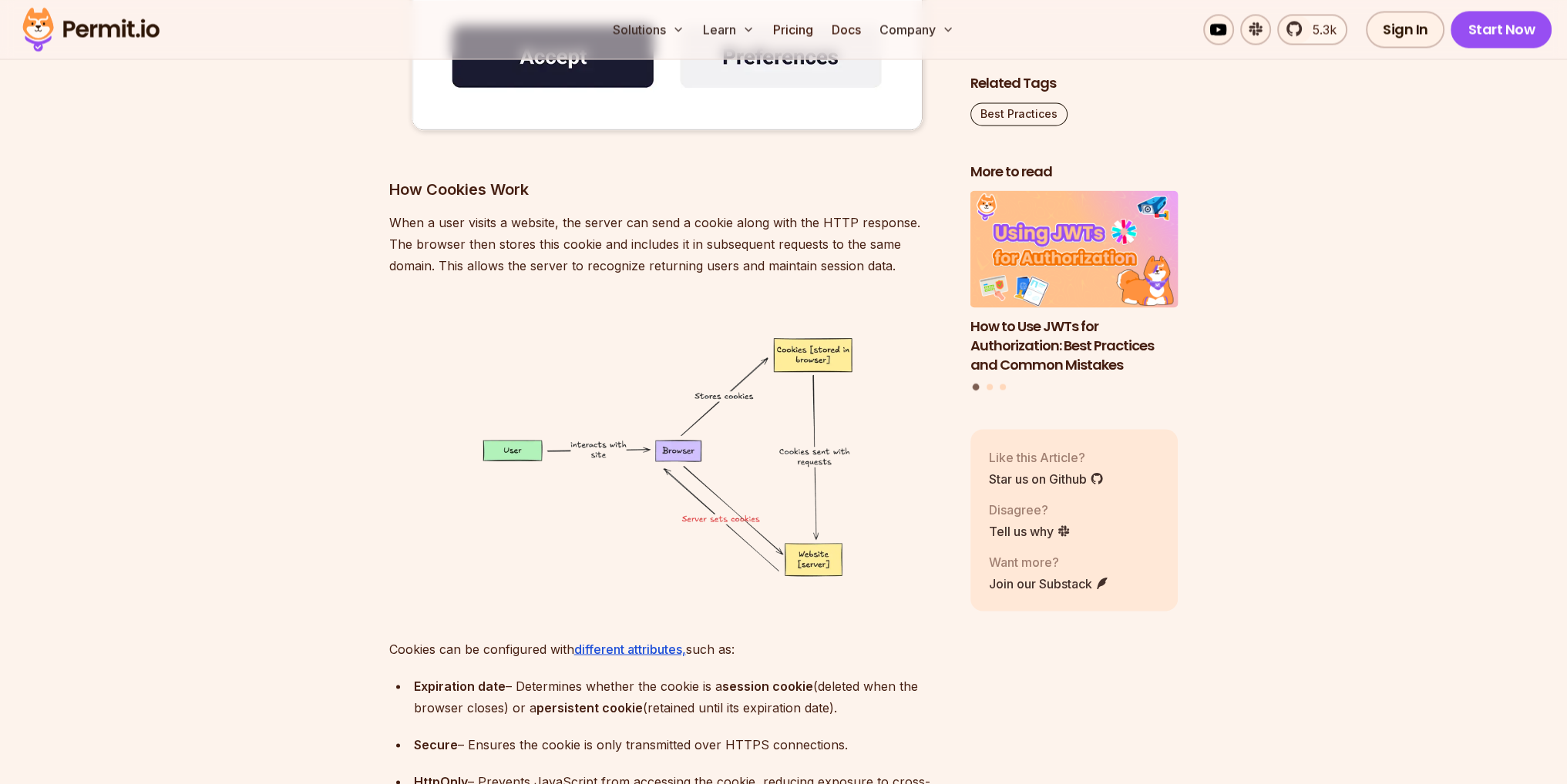
drag, startPoint x: 848, startPoint y: 262, endPoint x: 389, endPoint y: 226, distance: 460.4
click at [389, 226] on p "When a user visits a website, the server can send a cookie along with the HTTP …" at bounding box center [667, 243] width 556 height 64
